Goal: Transaction & Acquisition: Subscribe to service/newsletter

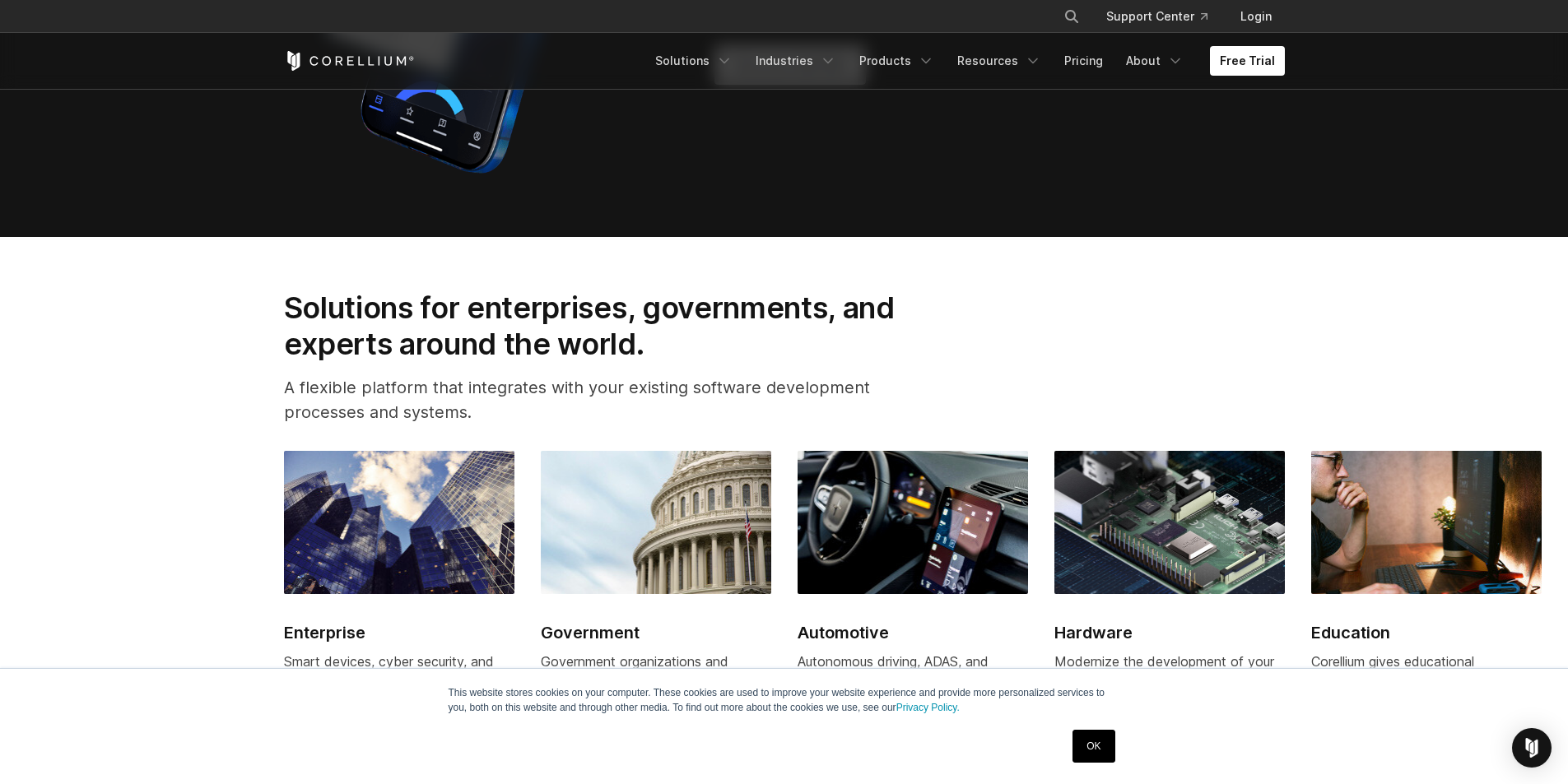
scroll to position [1645, 0]
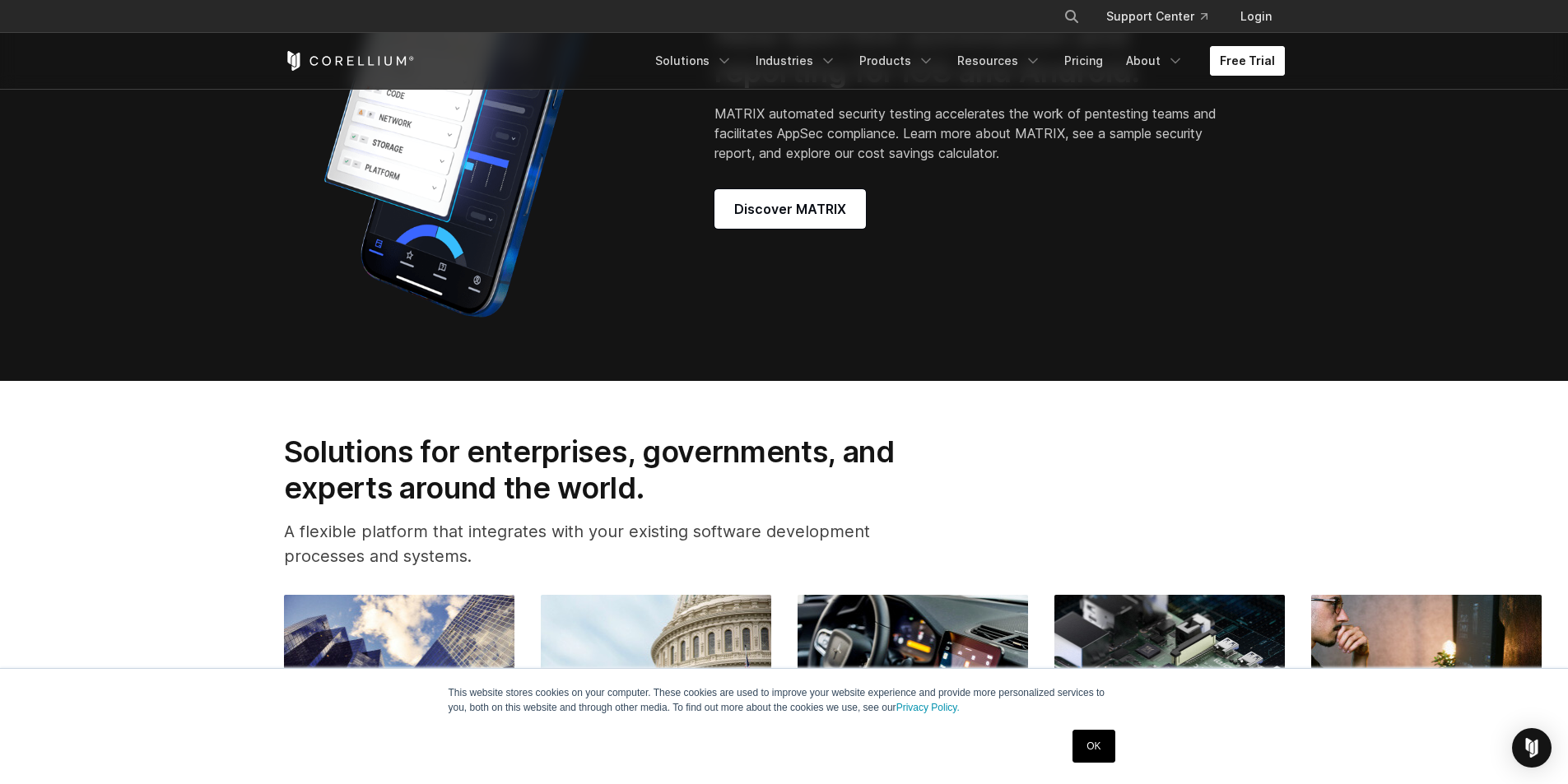
click at [1259, 72] on link "Free Trial" at bounding box center [1246, 60] width 74 height 29
click at [1258, 71] on link "Free Trial" at bounding box center [1246, 60] width 74 height 29
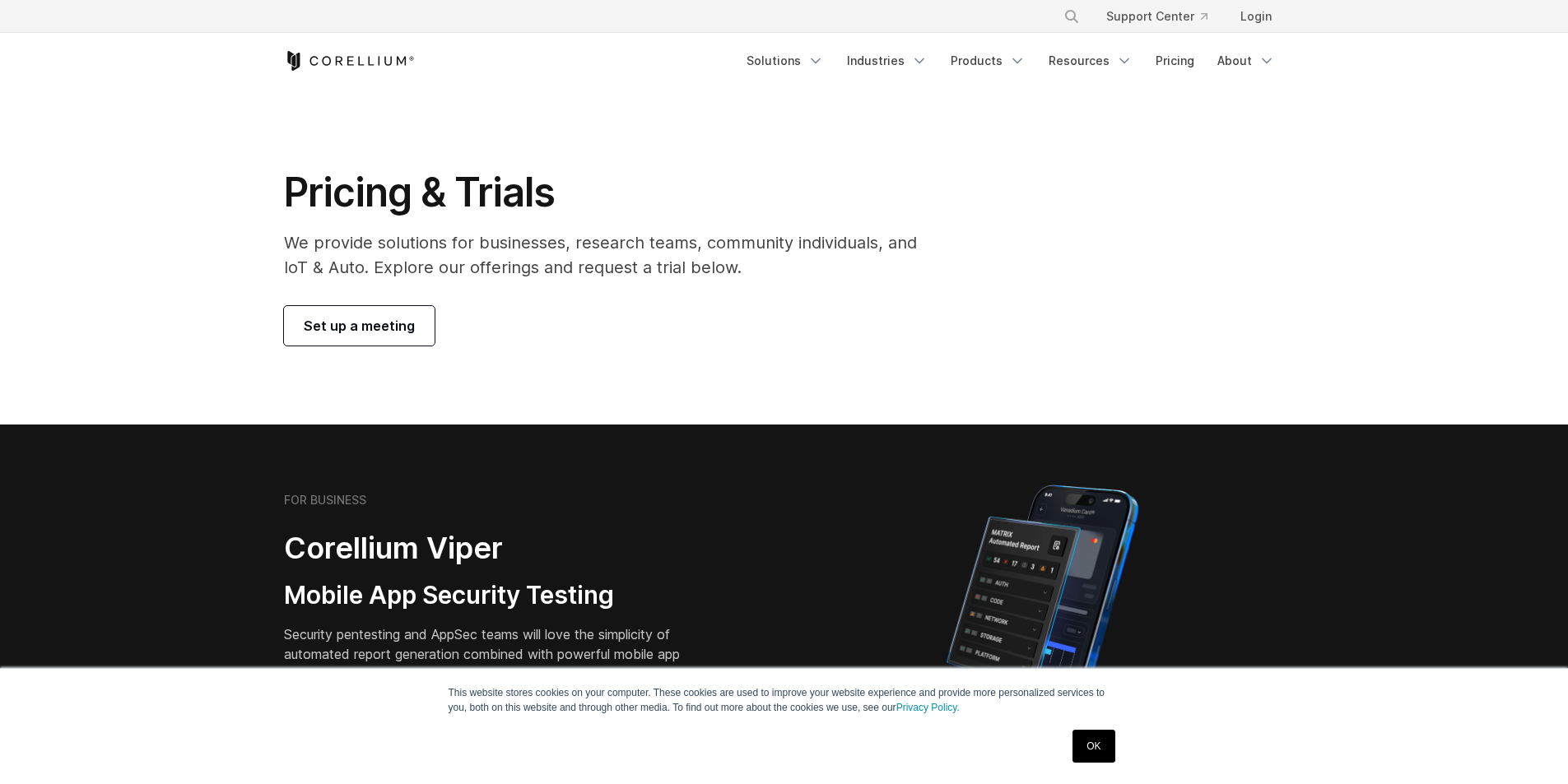
click at [388, 323] on span "Set up a meeting" at bounding box center [359, 325] width 111 height 20
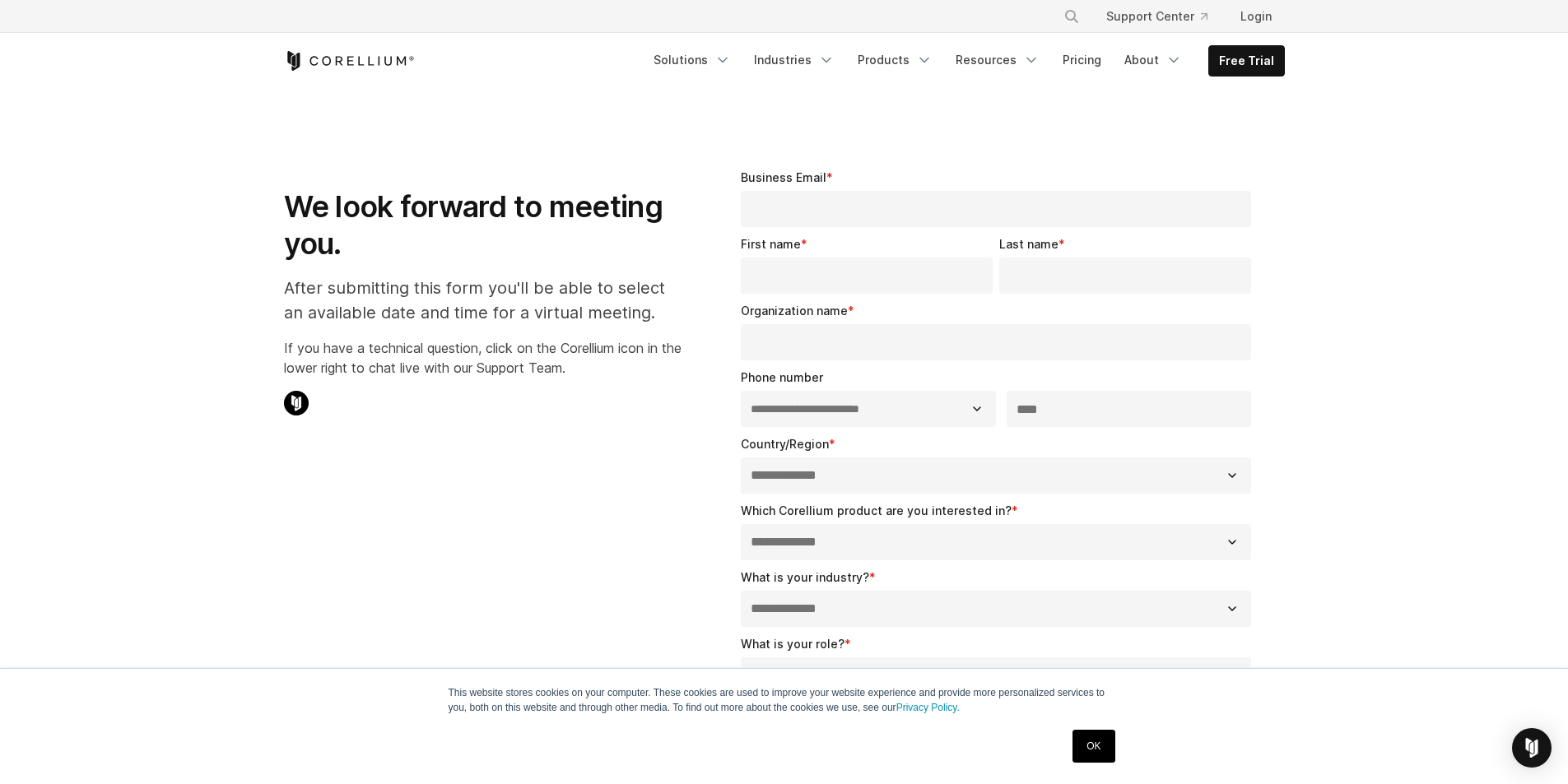
select select "**"
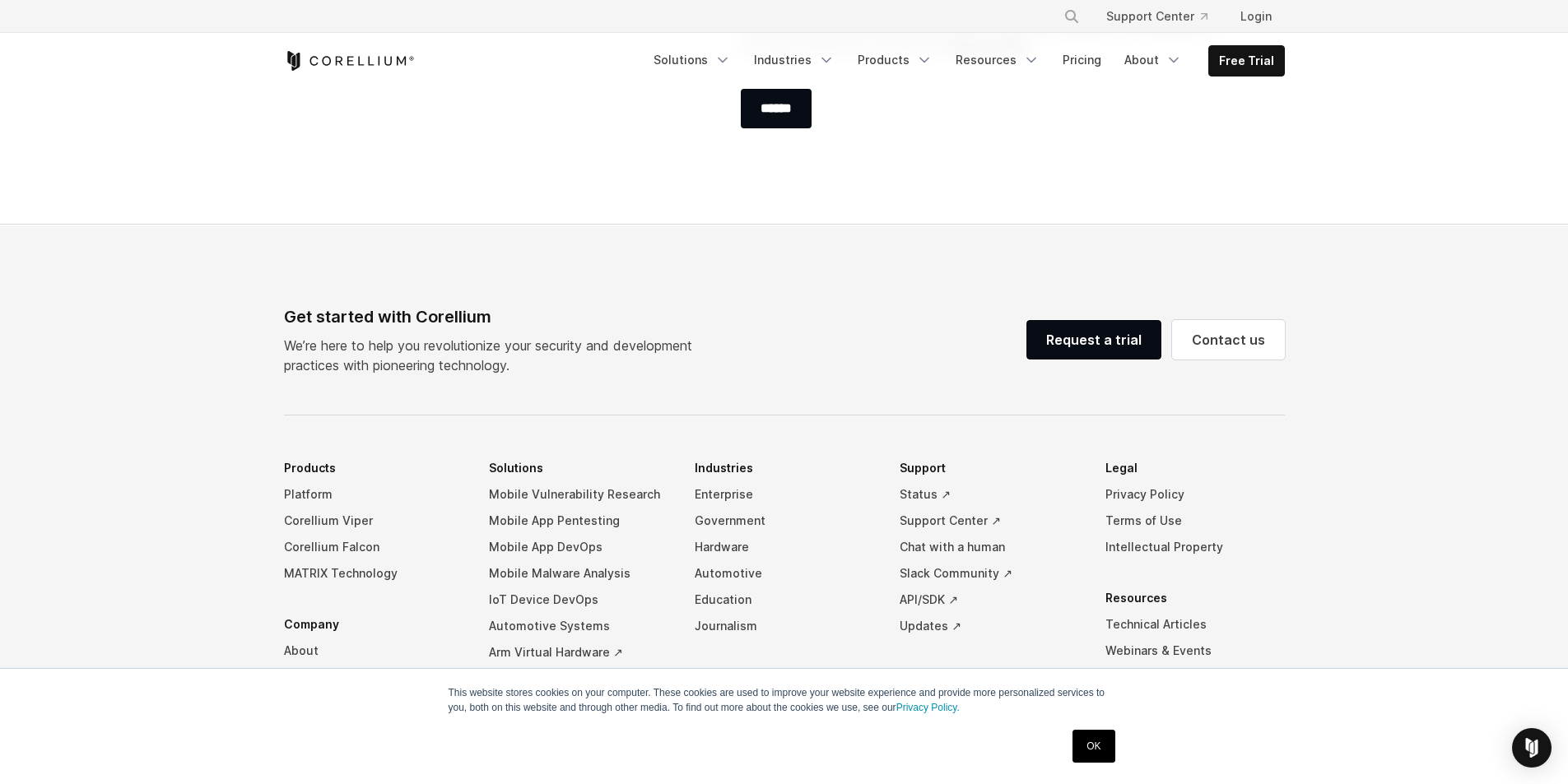
scroll to position [994, 0]
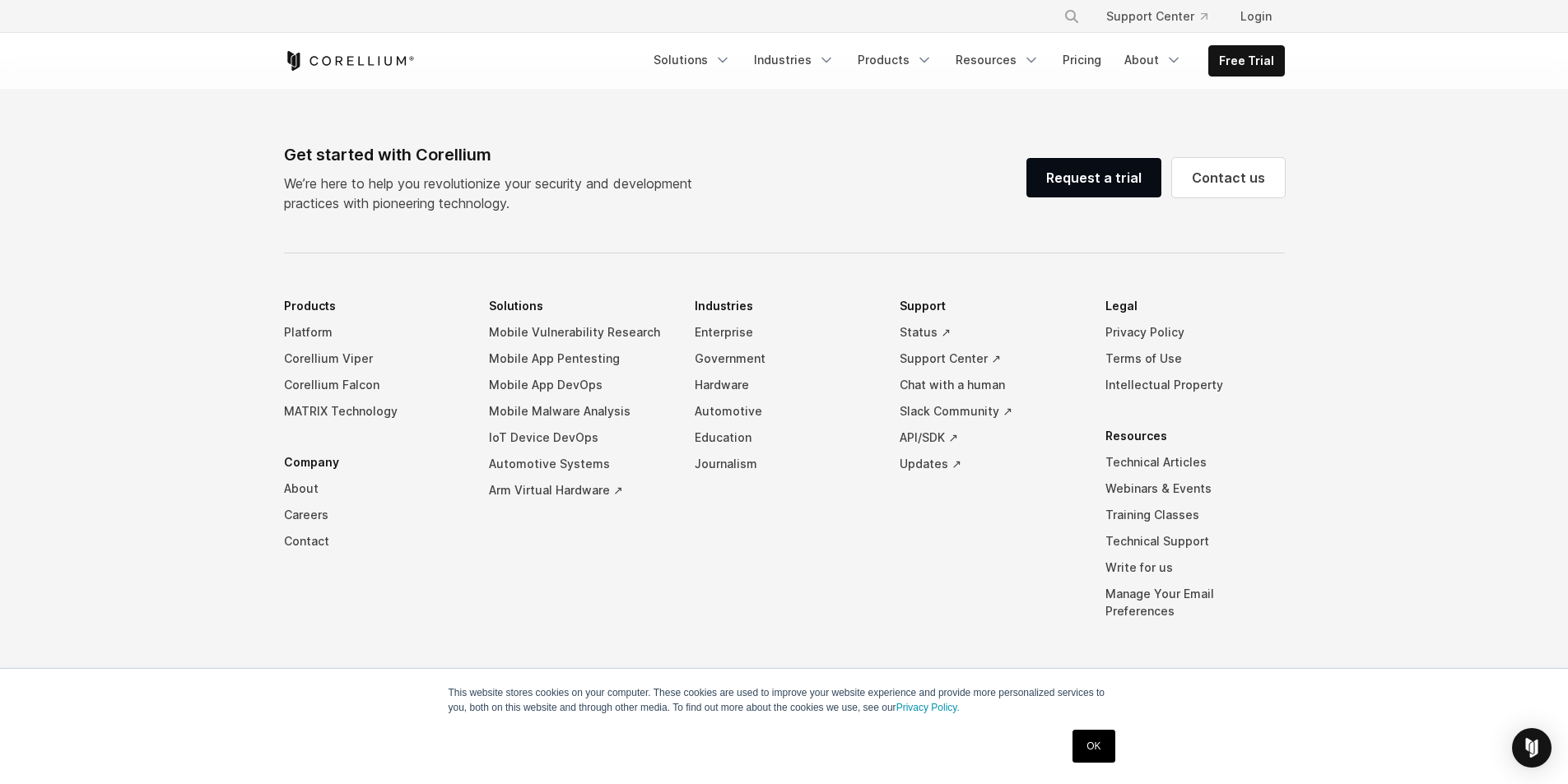
click at [362, 58] on icon "Corellium Home" at bounding box center [349, 60] width 131 height 20
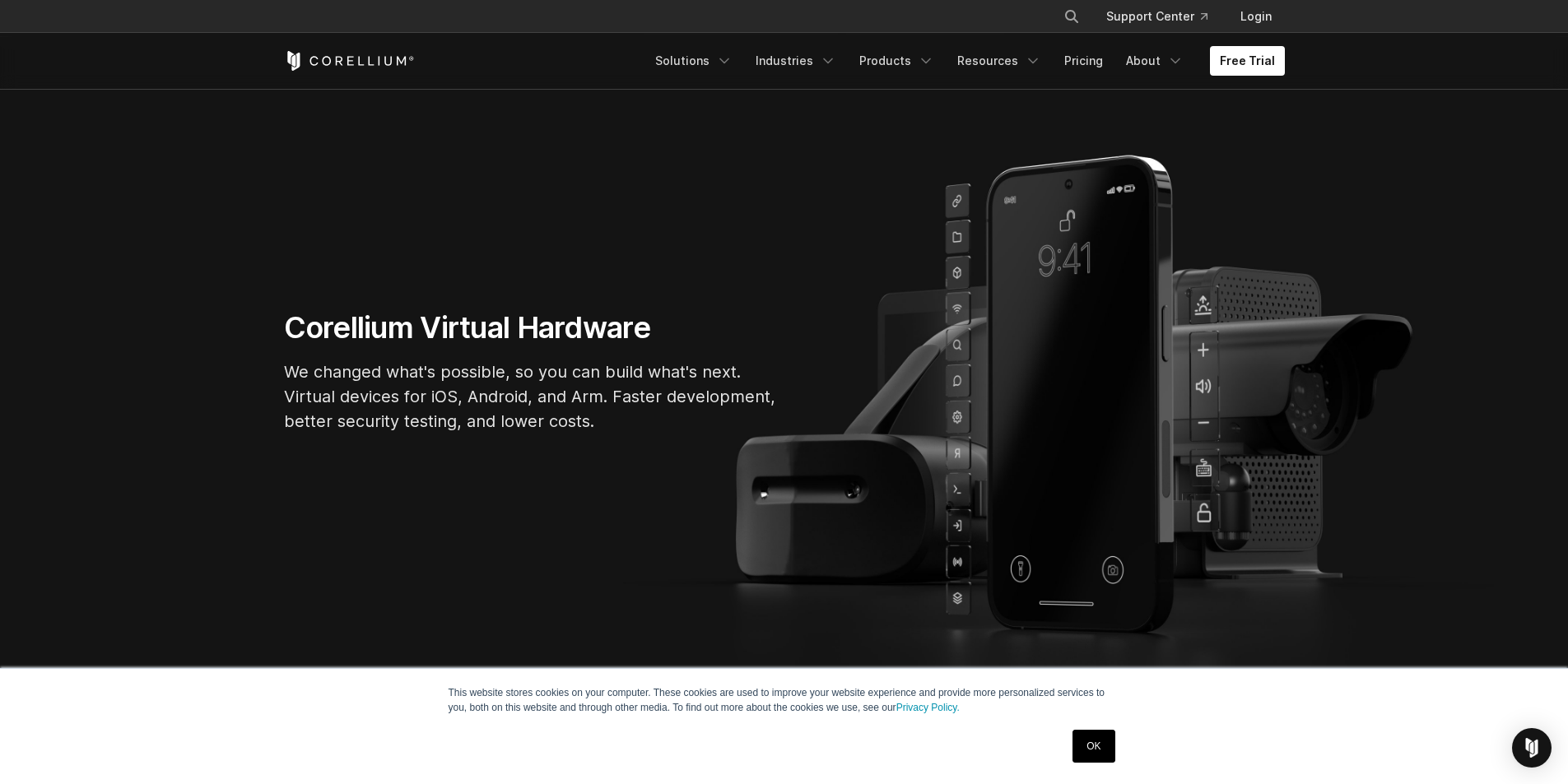
scroll to position [247, 0]
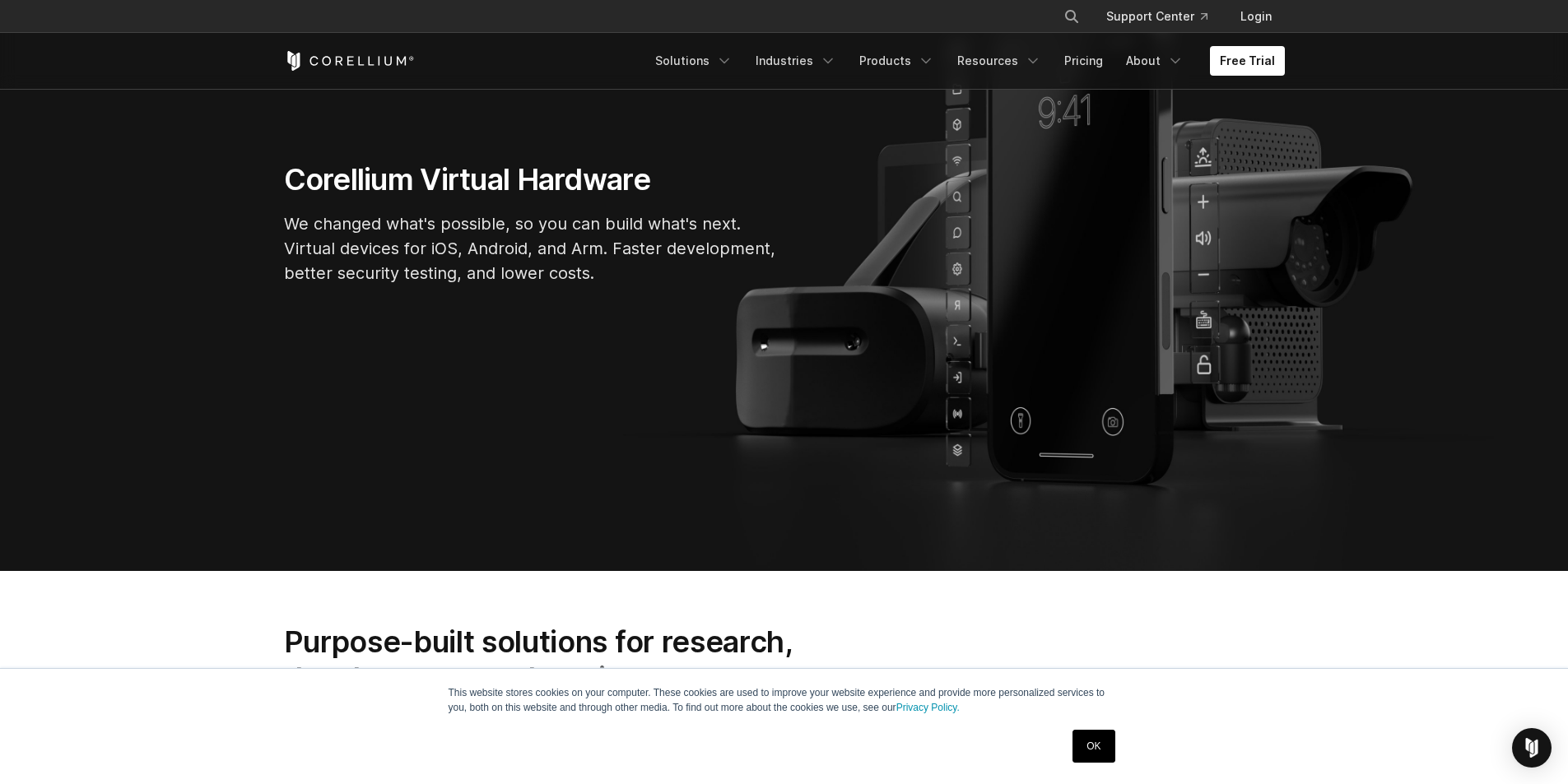
click at [794, 369] on section "Corellium Virtual Hardware We changed what's possible, so you can build what's …" at bounding box center [784, 230] width 1568 height 682
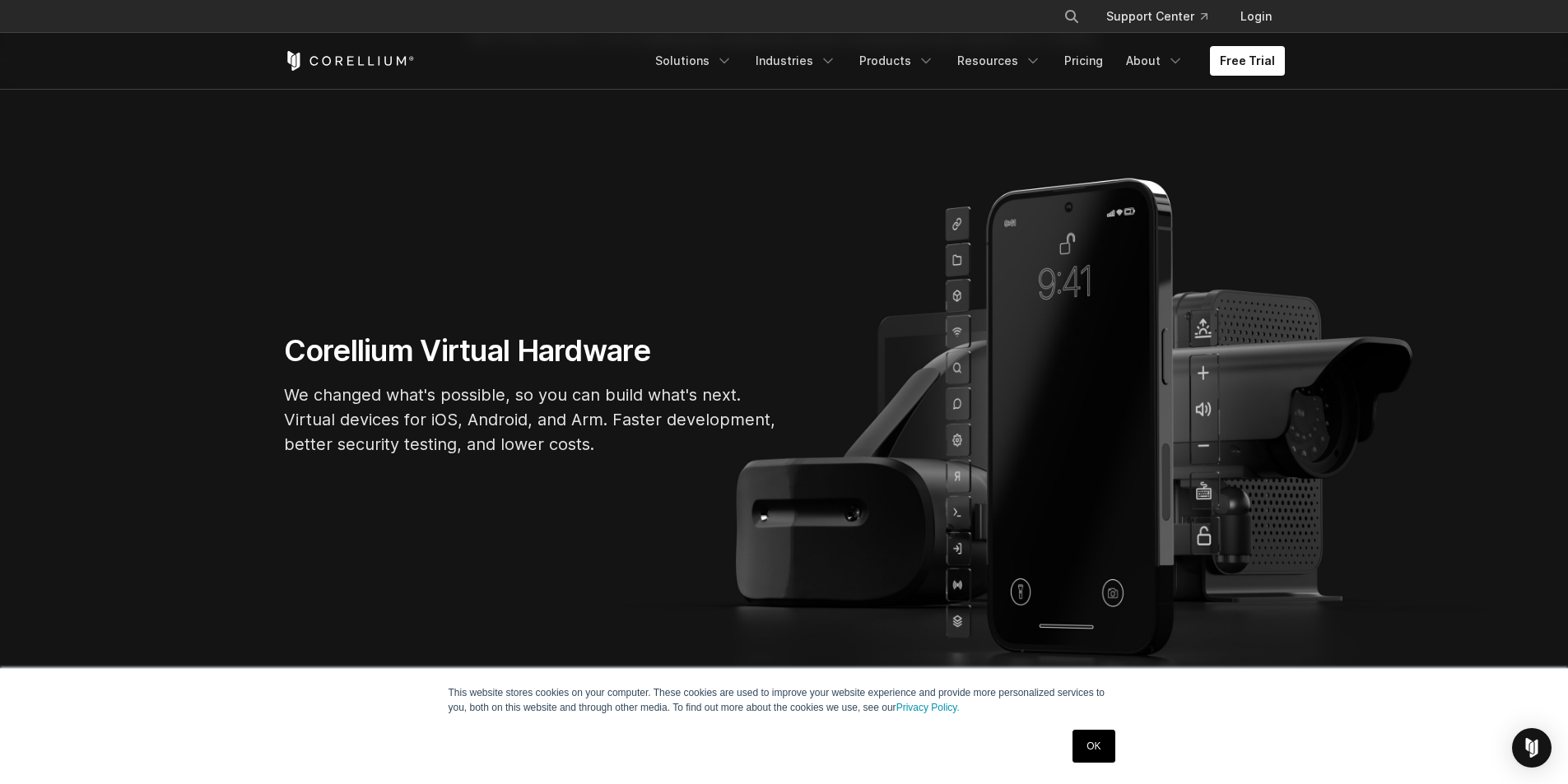
scroll to position [0, 0]
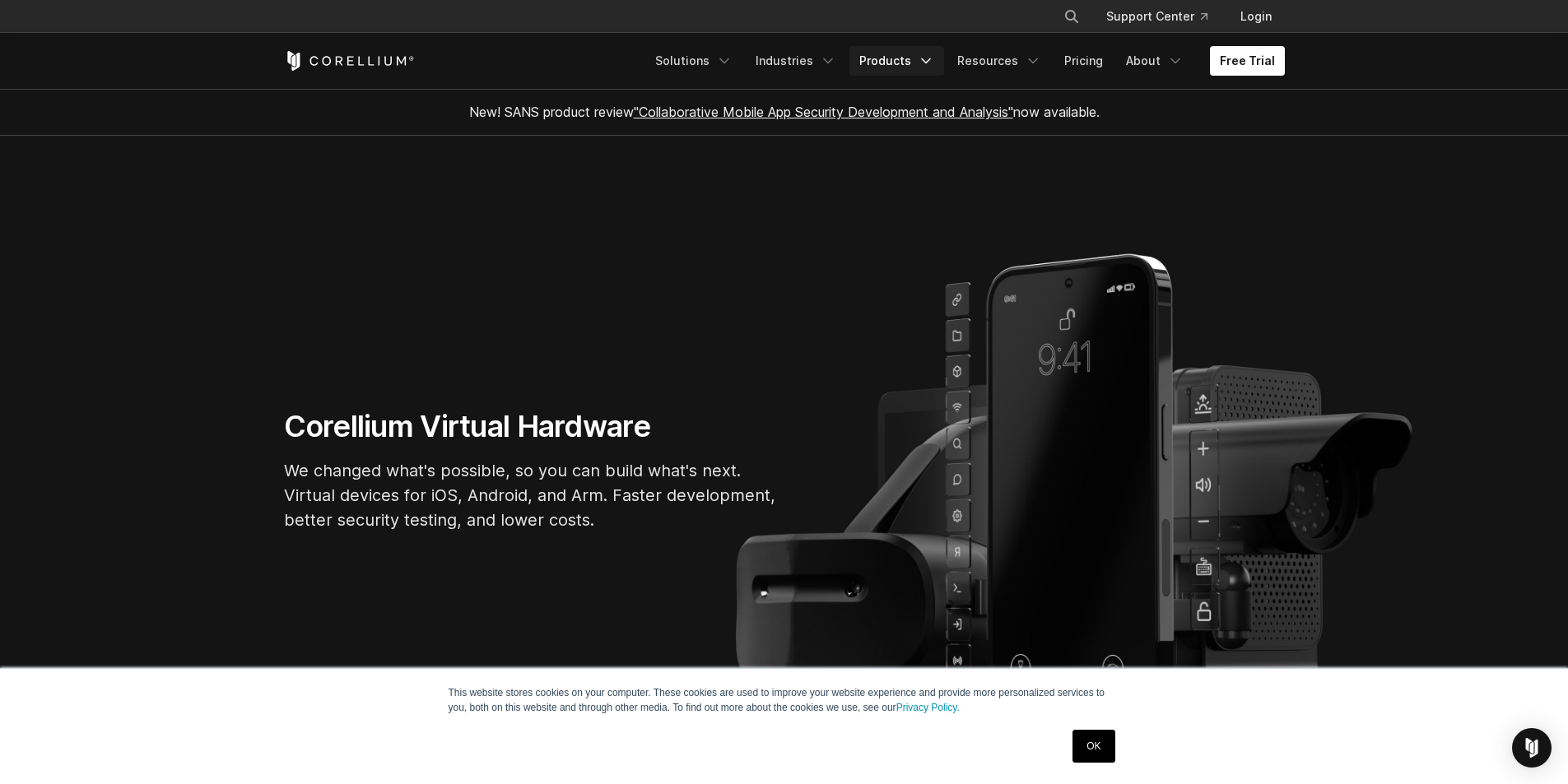
click at [923, 55] on link "Products" at bounding box center [897, 60] width 94 height 29
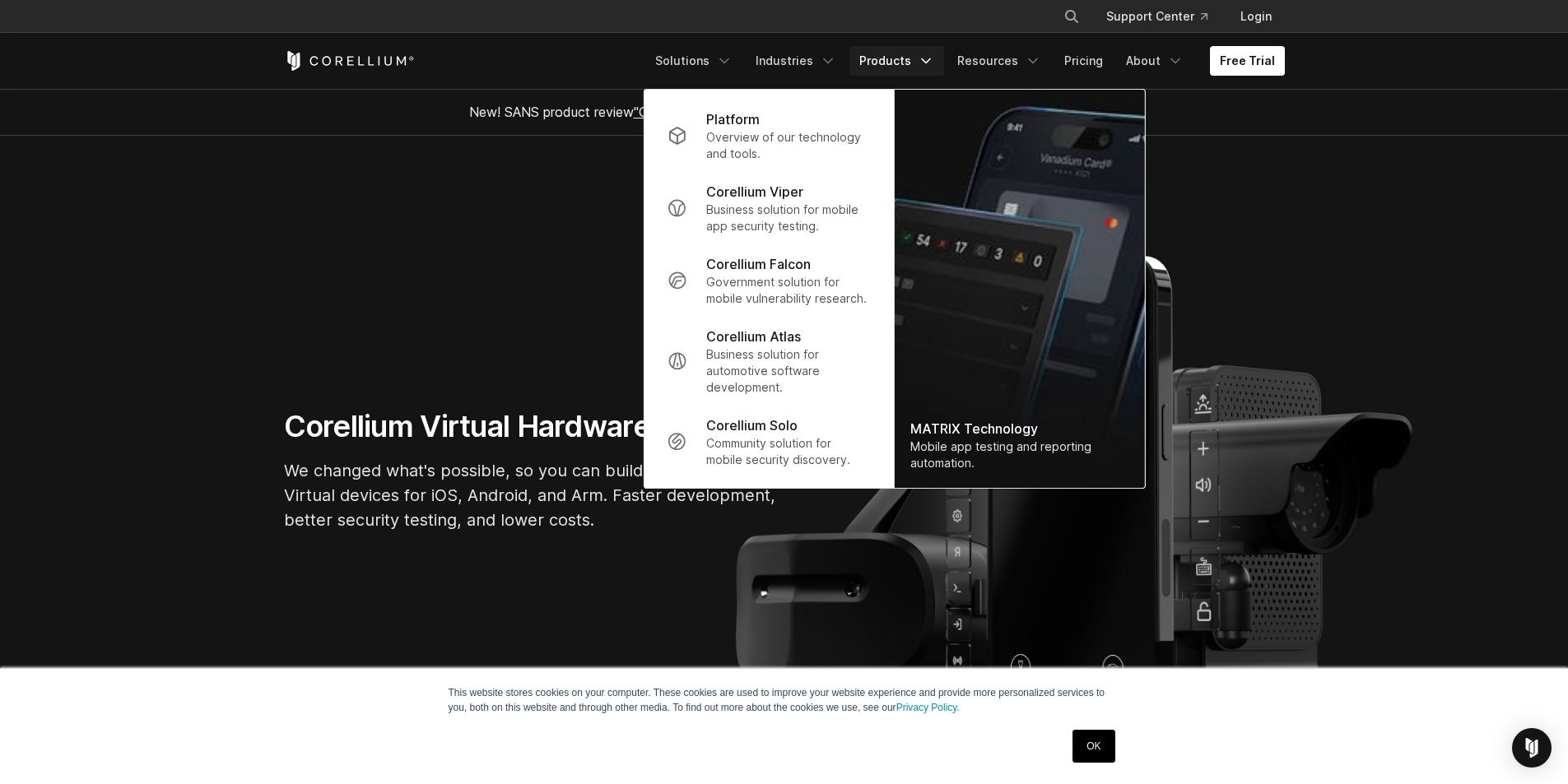
click at [923, 55] on link "Products" at bounding box center [897, 60] width 94 height 29
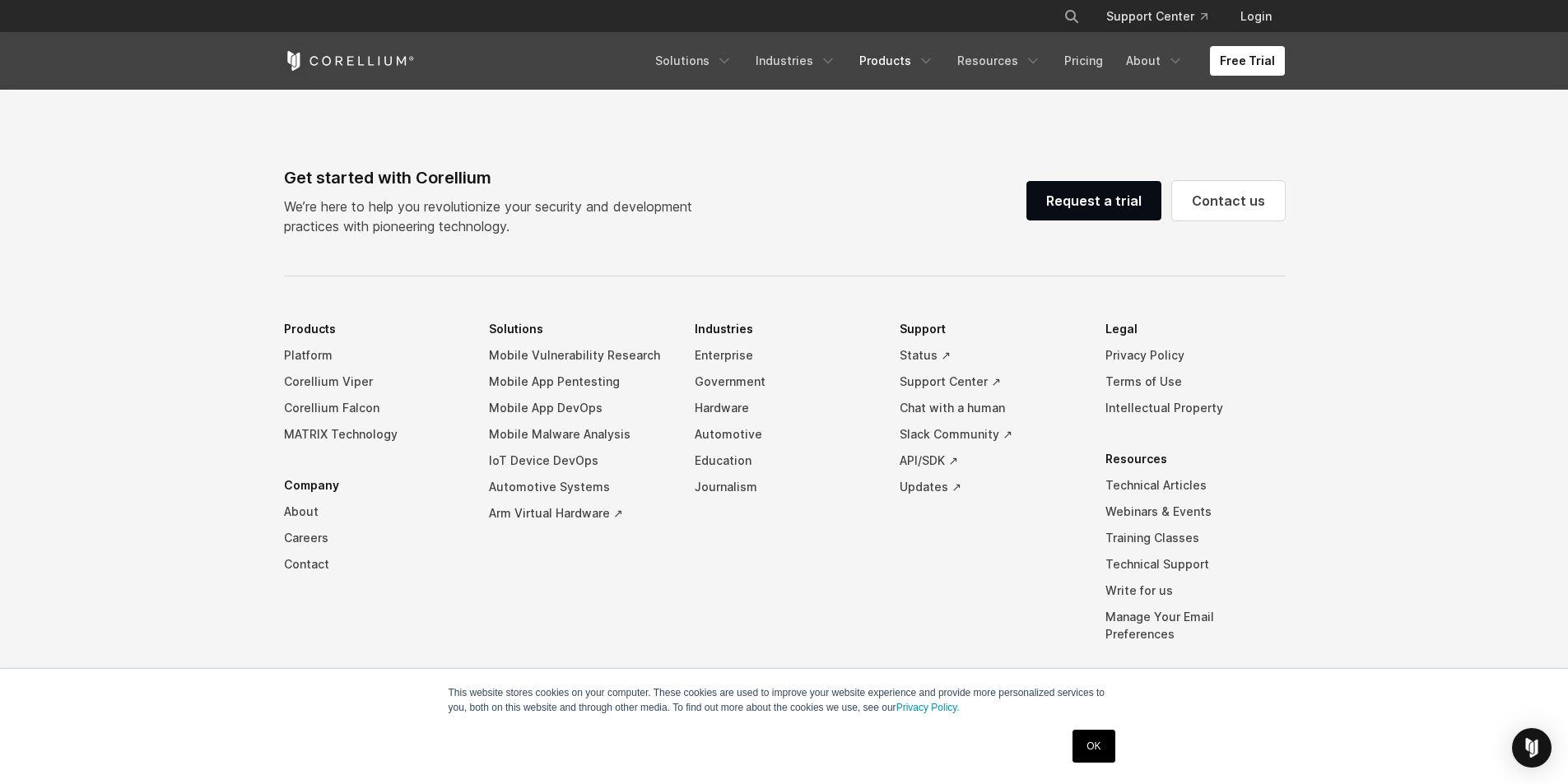
scroll to position [3861, 0]
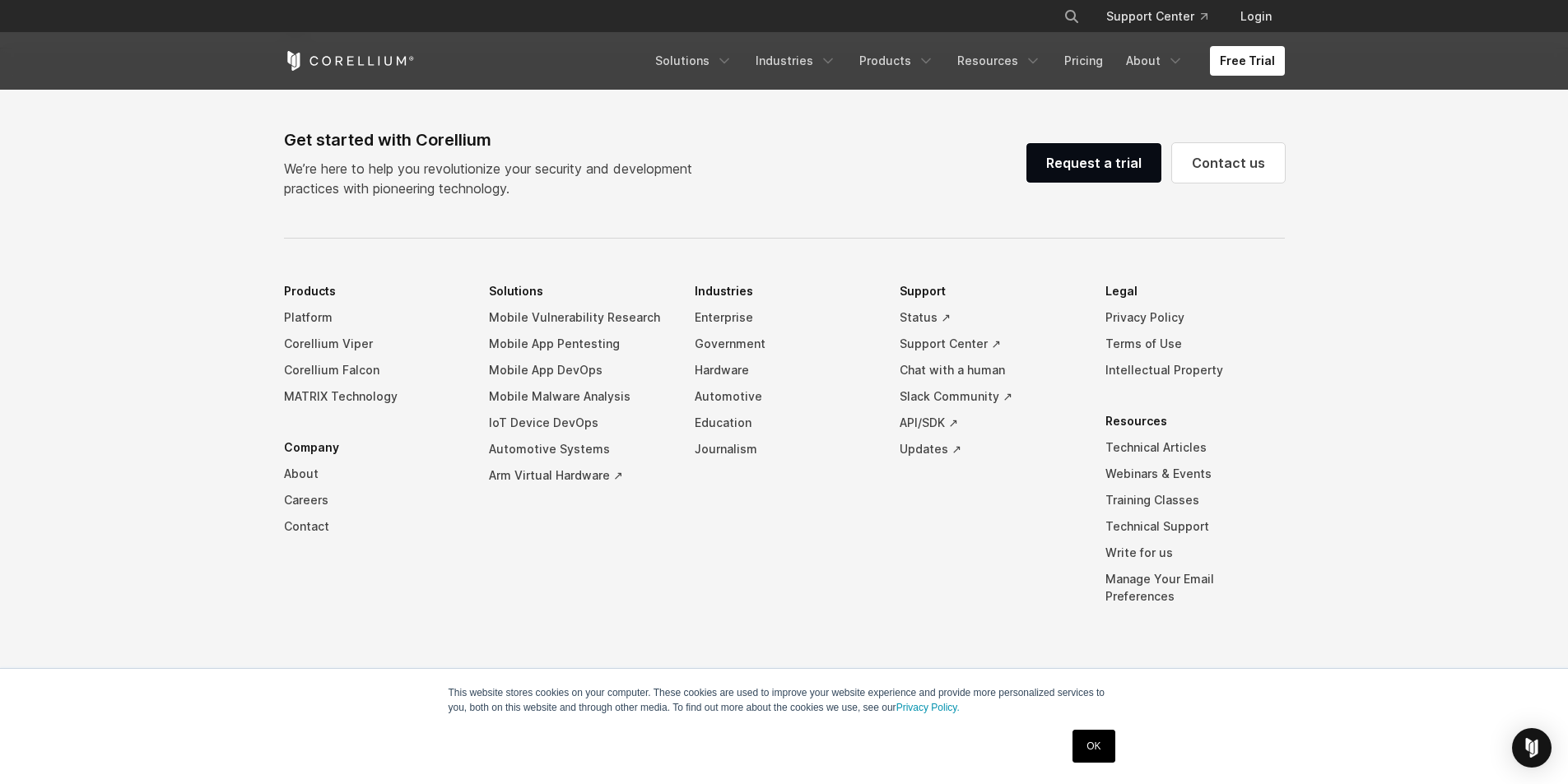
click at [461, 564] on ul "Products Platform Corellium Viper Corellium Falcon MATRIX Technology Company Ab…" at bounding box center [373, 421] width 179 height 286
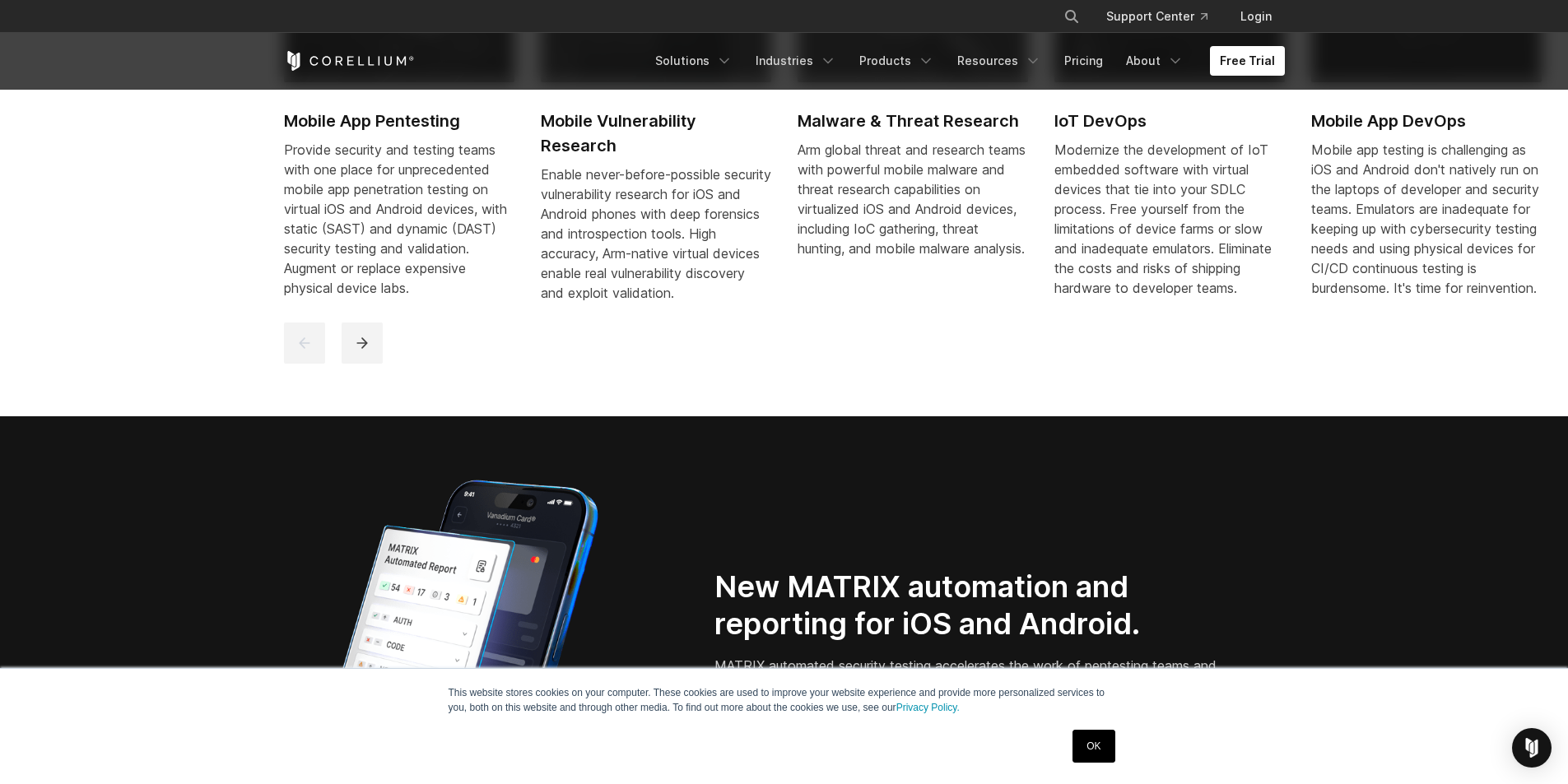
scroll to position [823, 0]
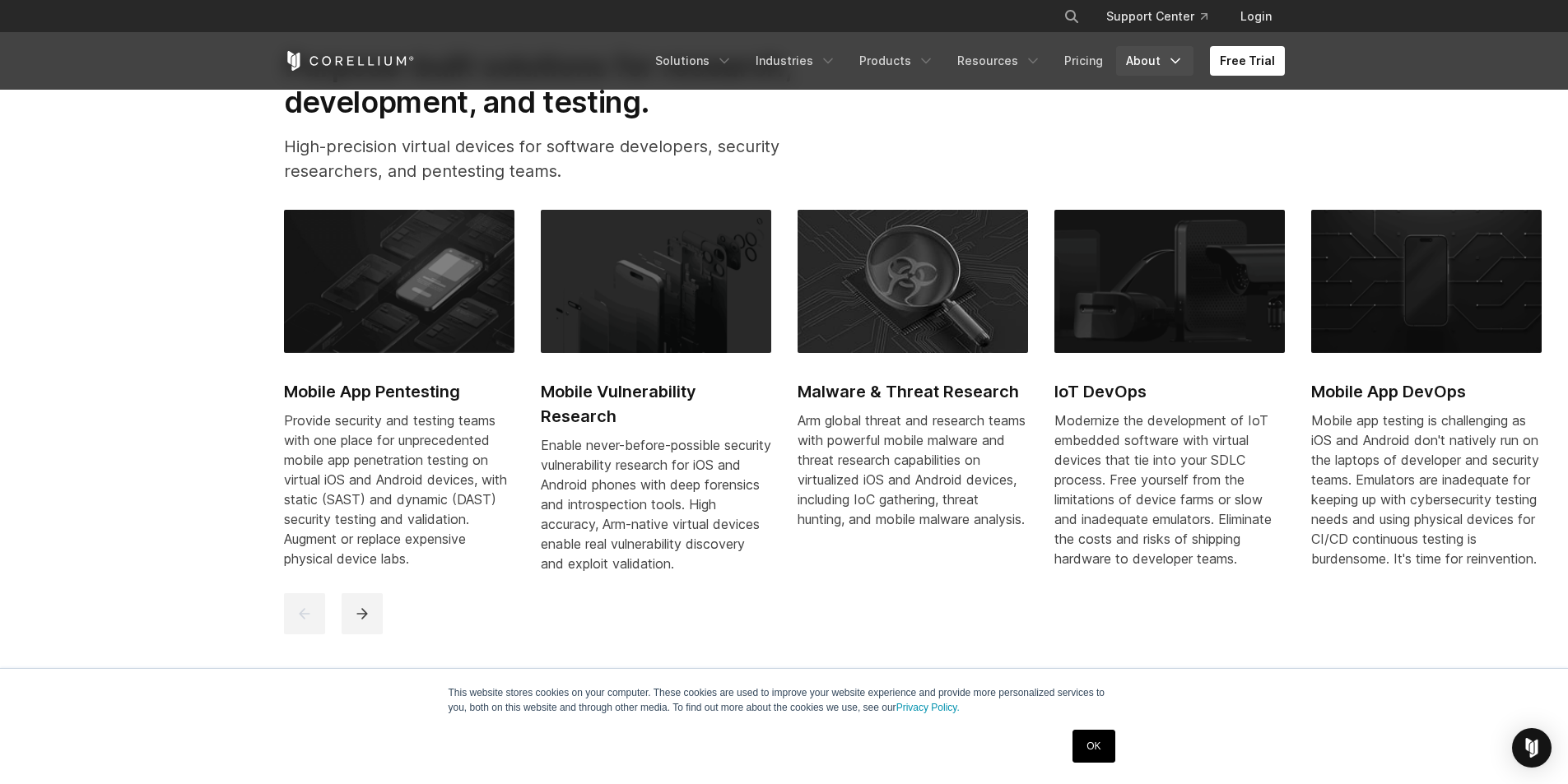
click at [1152, 61] on link "About" at bounding box center [1155, 60] width 77 height 29
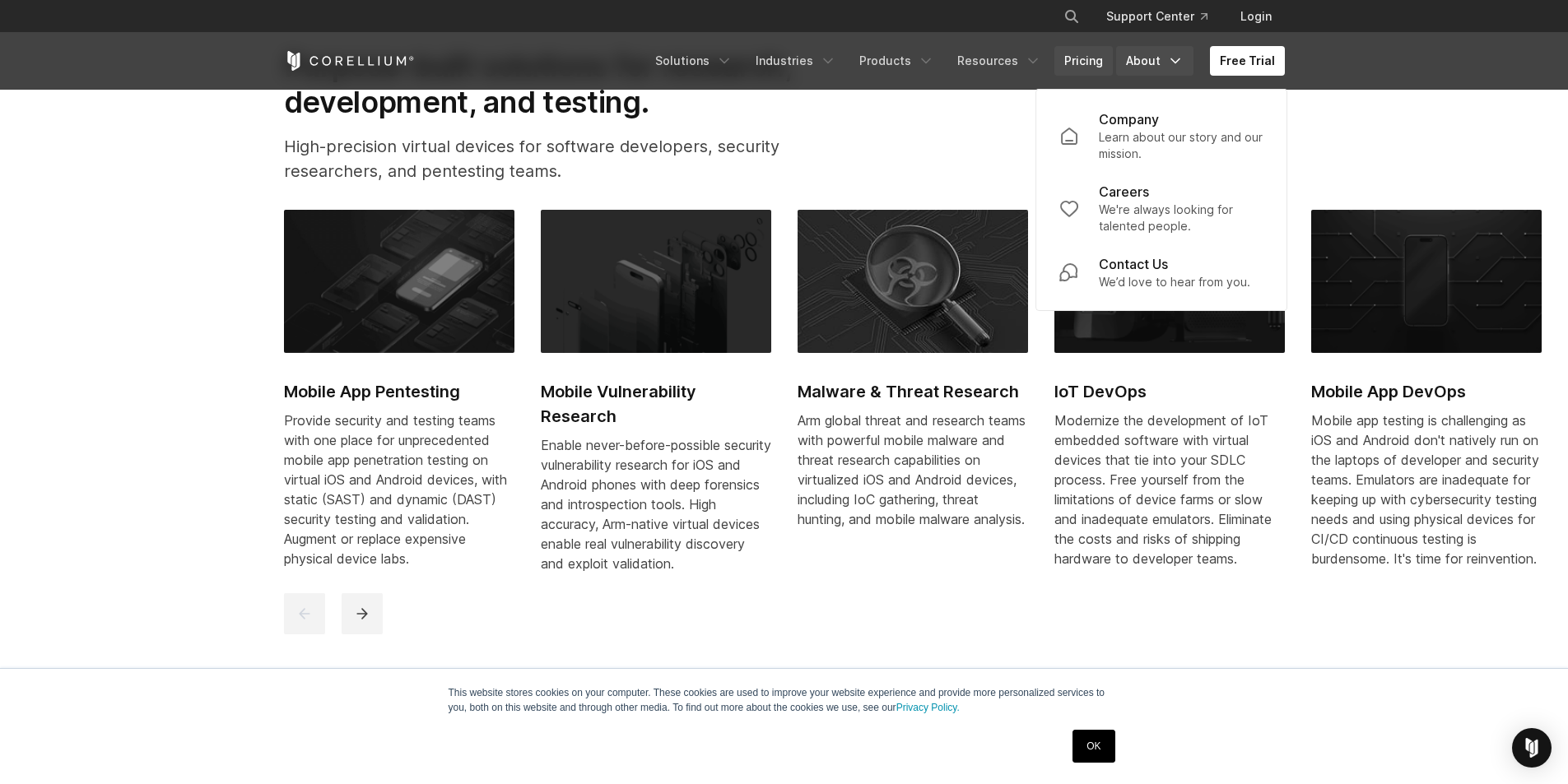
click at [1081, 57] on link "Pricing" at bounding box center [1083, 60] width 58 height 29
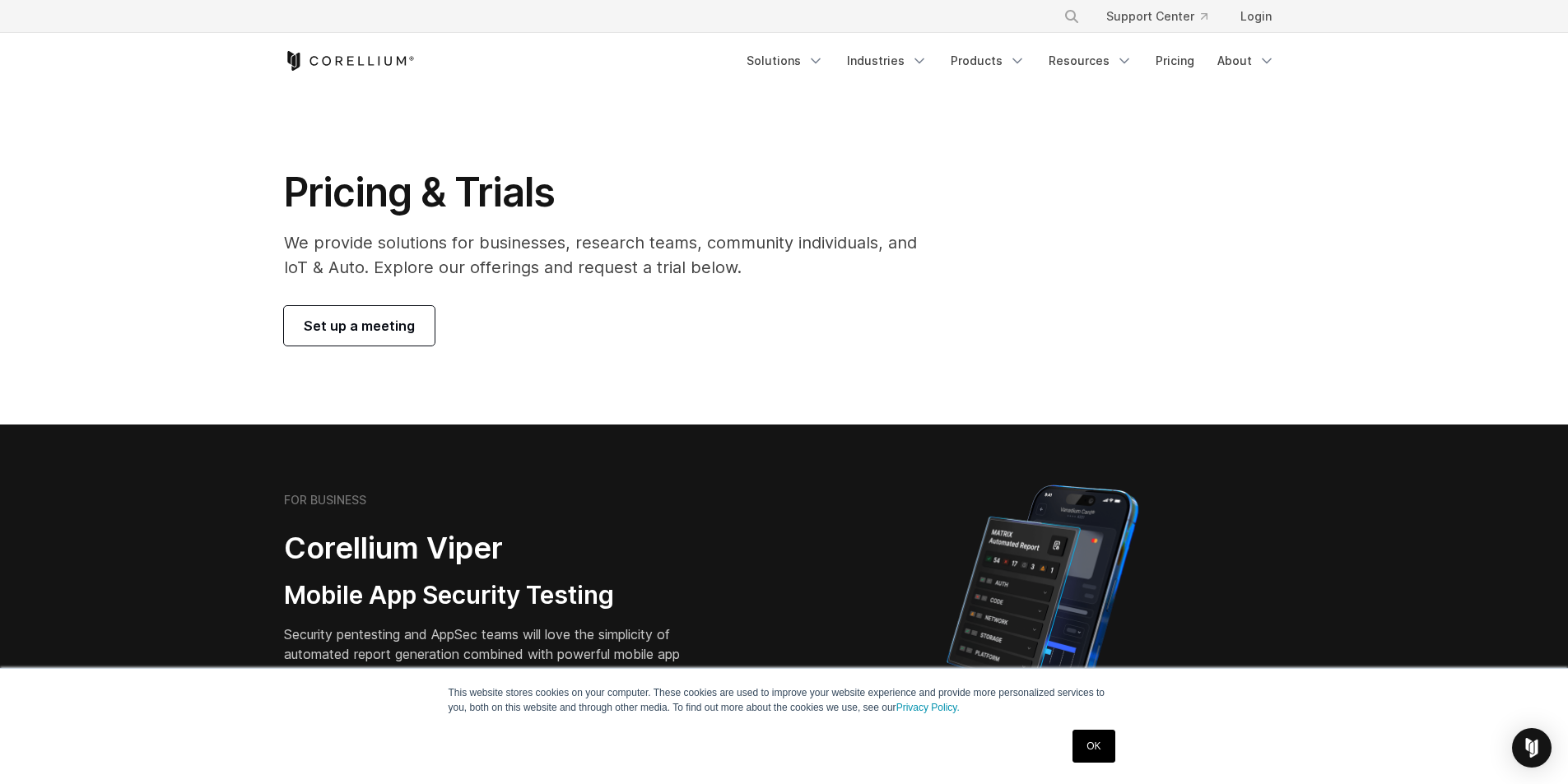
click at [1085, 59] on link "Resources" at bounding box center [1091, 60] width 104 height 29
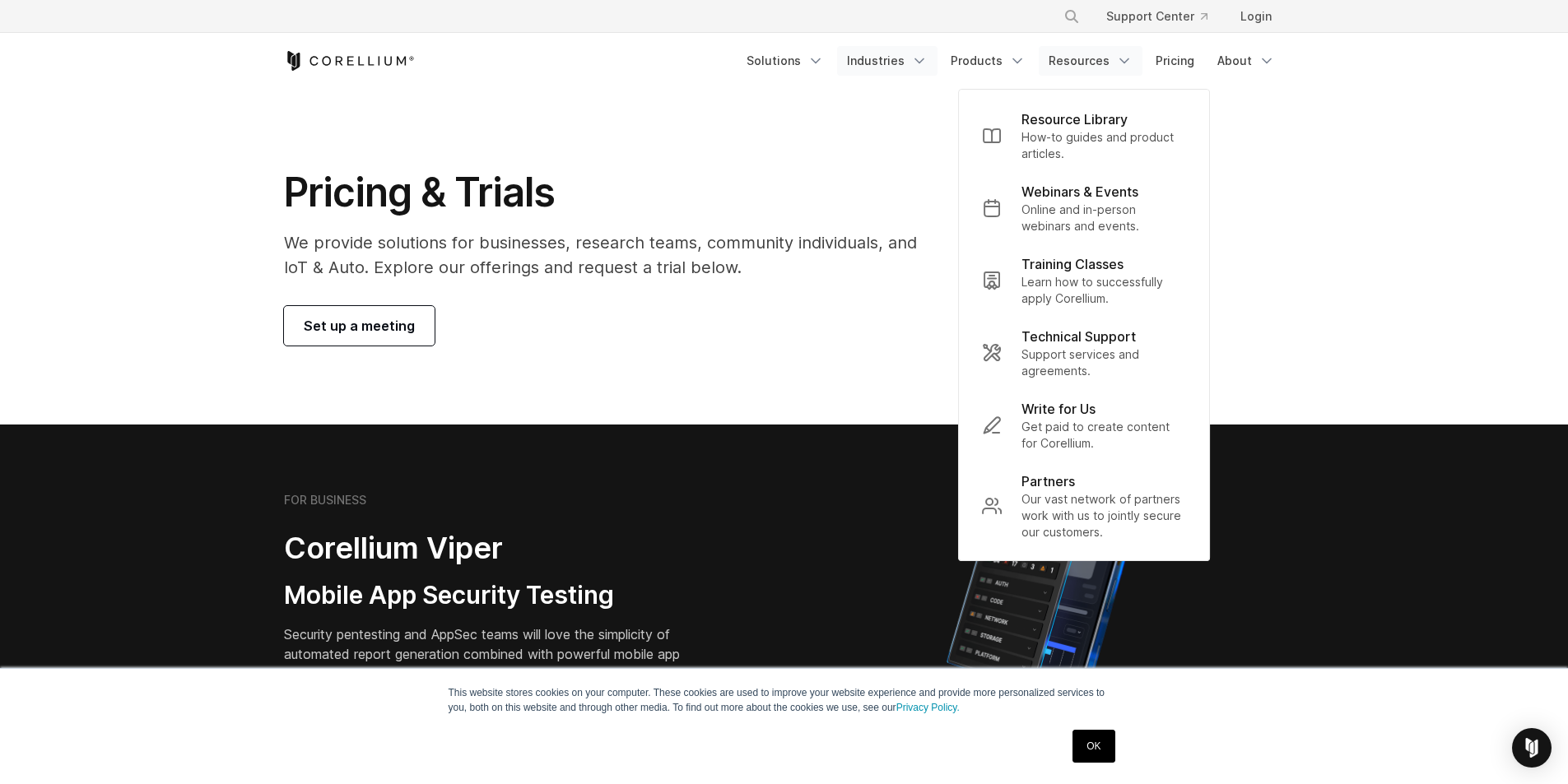
click at [894, 55] on link "Industries" at bounding box center [887, 60] width 100 height 29
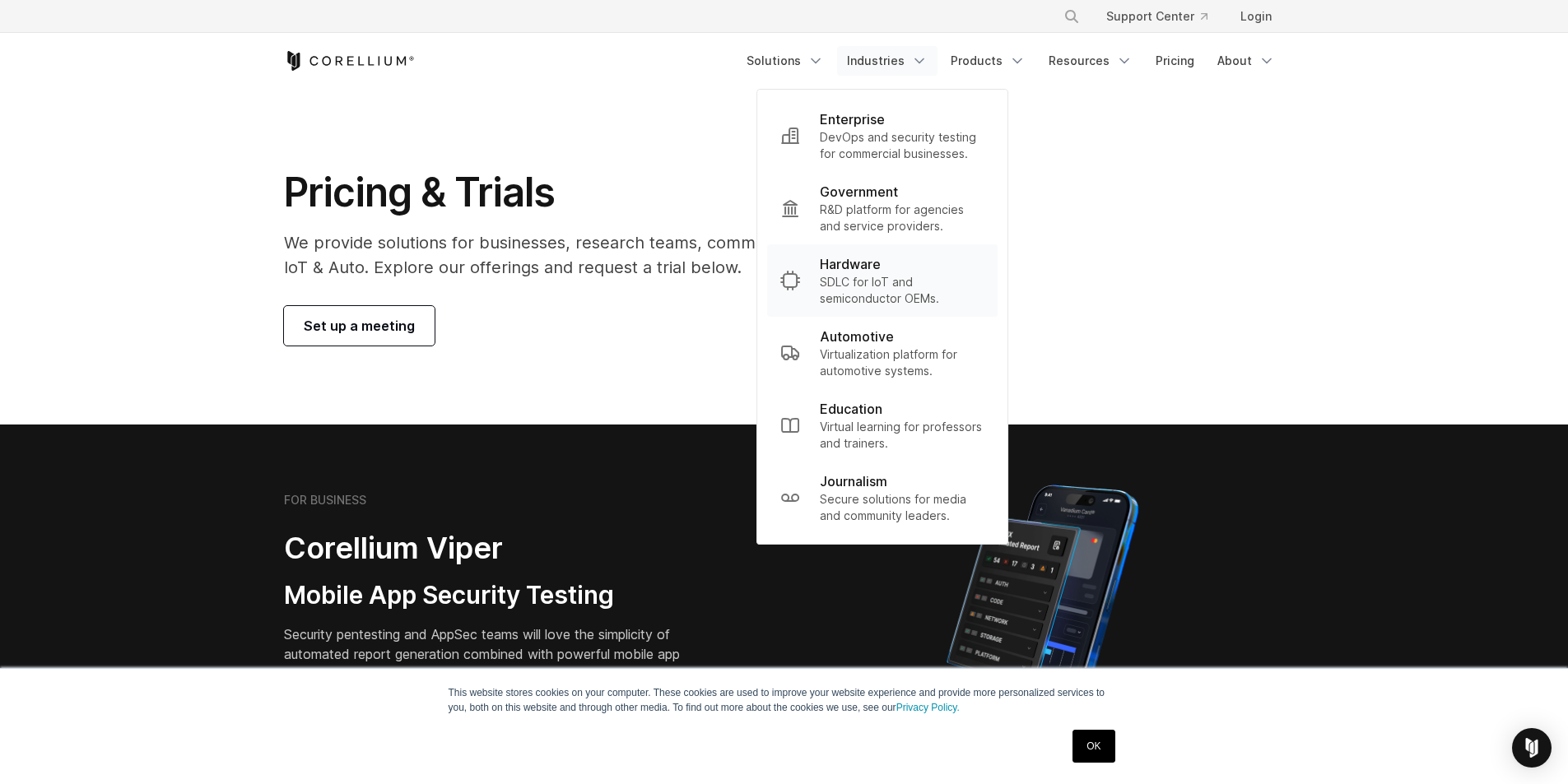
click at [841, 272] on p "Hardware" at bounding box center [850, 264] width 61 height 20
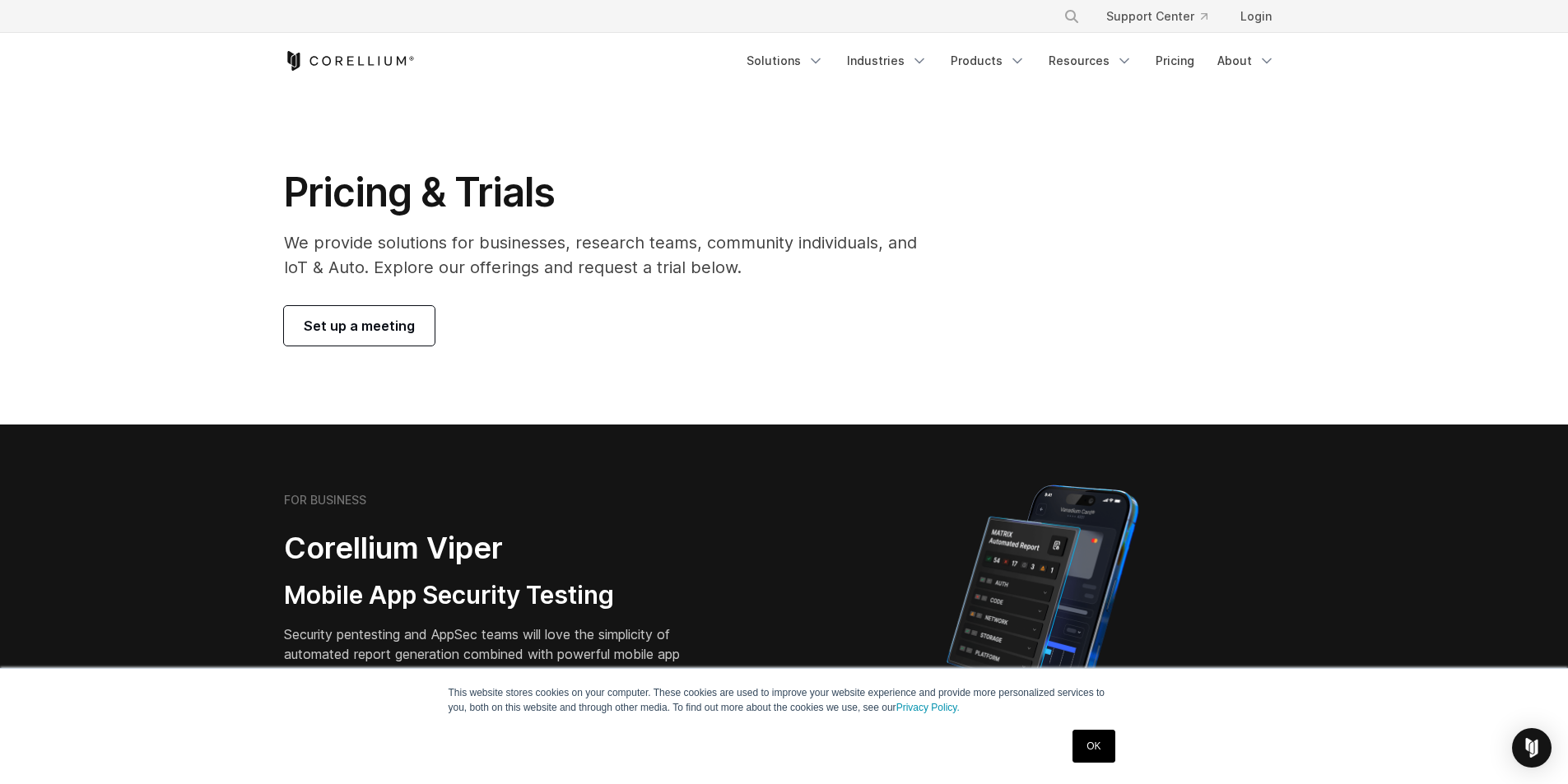
click at [840, 271] on p "We provide solutions for businesses, research teams, community individuals, and…" at bounding box center [612, 254] width 656 height 49
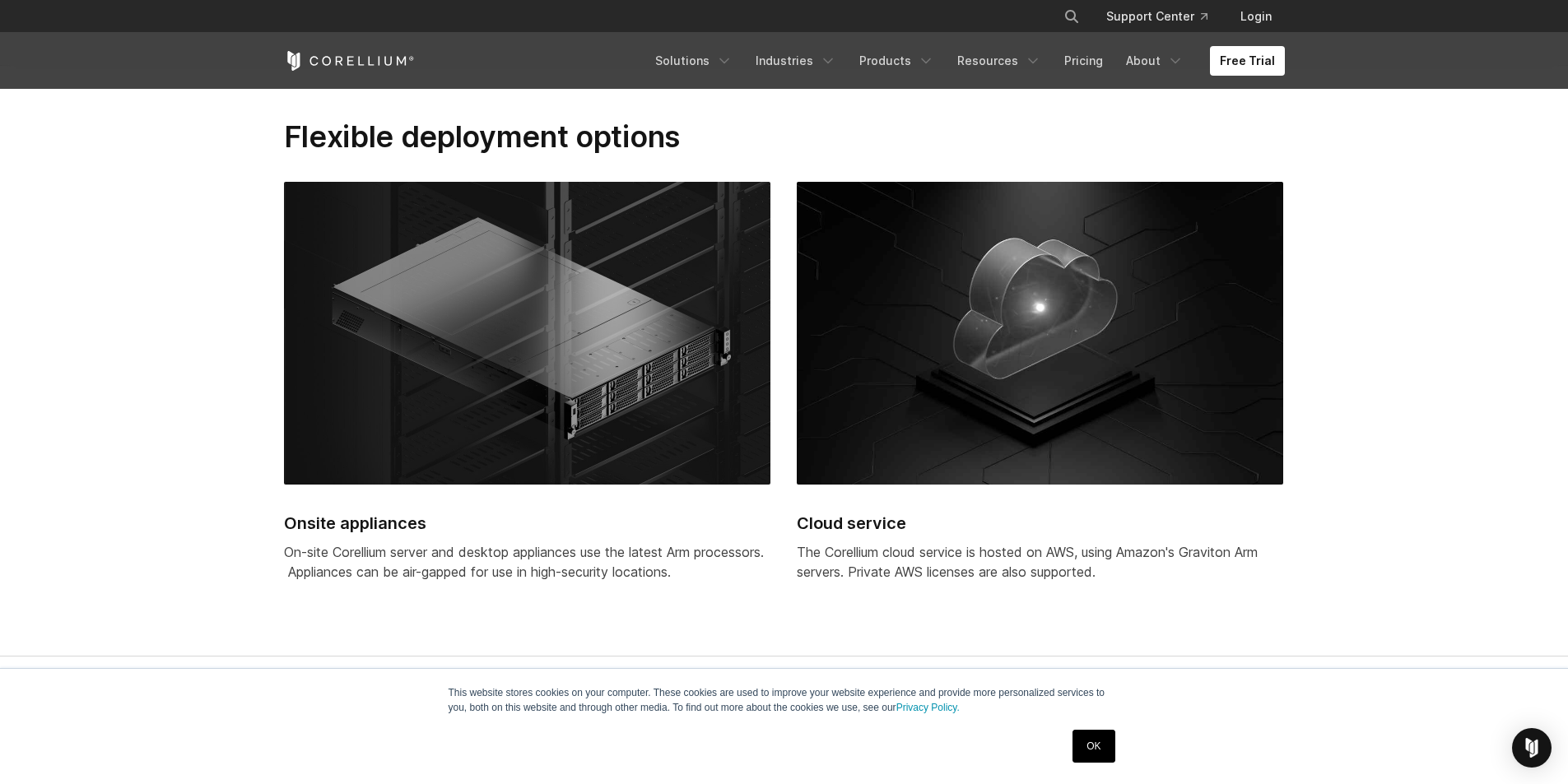
scroll to position [4277, 0]
